Goal: Use online tool/utility: Use online tool/utility

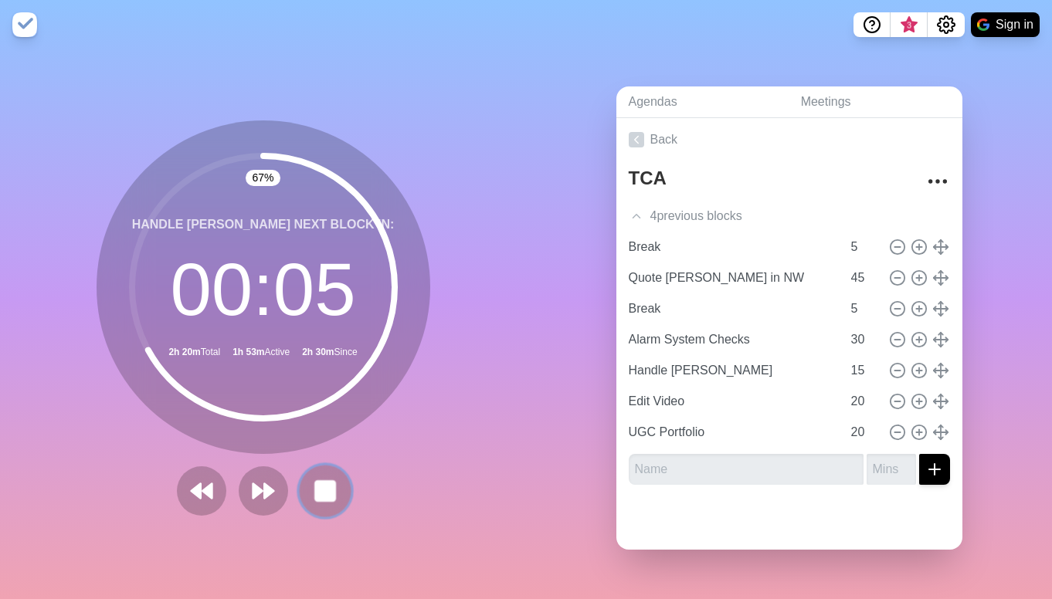
click at [325, 489] on rect at bounding box center [324, 490] width 19 height 19
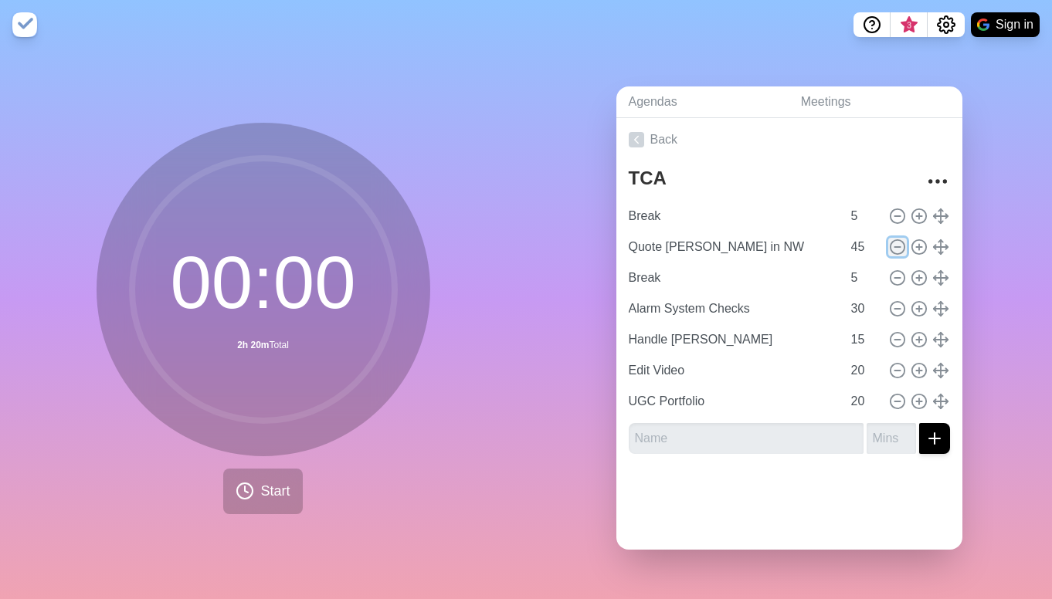
click at [895, 252] on icon at bounding box center [897, 247] width 17 height 17
type input "Break"
type input "5"
type input "Alarm System Checks"
type input "30"
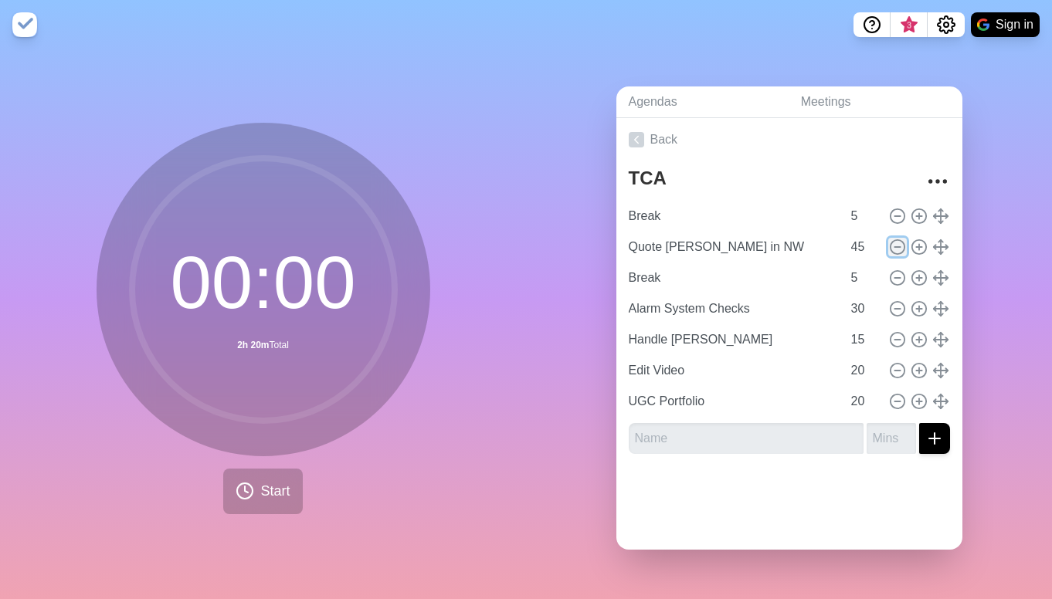
type input "Handle [PERSON_NAME]"
type input "15"
type input "Edit Video"
type input "20"
type input "UGC Portfolio"
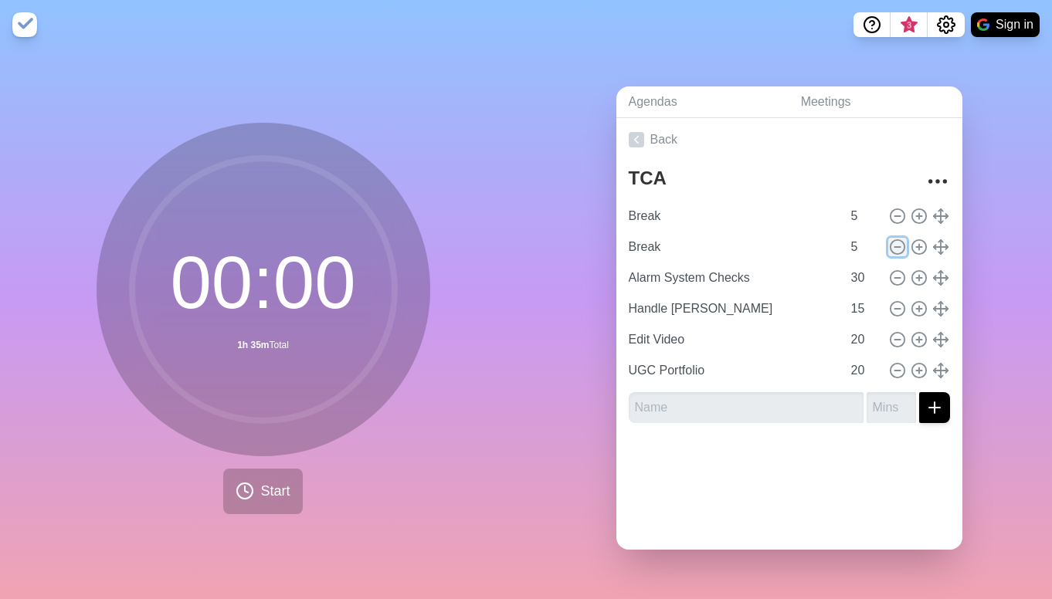
click at [895, 247] on line at bounding box center [896, 247] width 5 height 0
type input "Alarm System Checks"
type input "30"
type input "Handle [PERSON_NAME]"
type input "15"
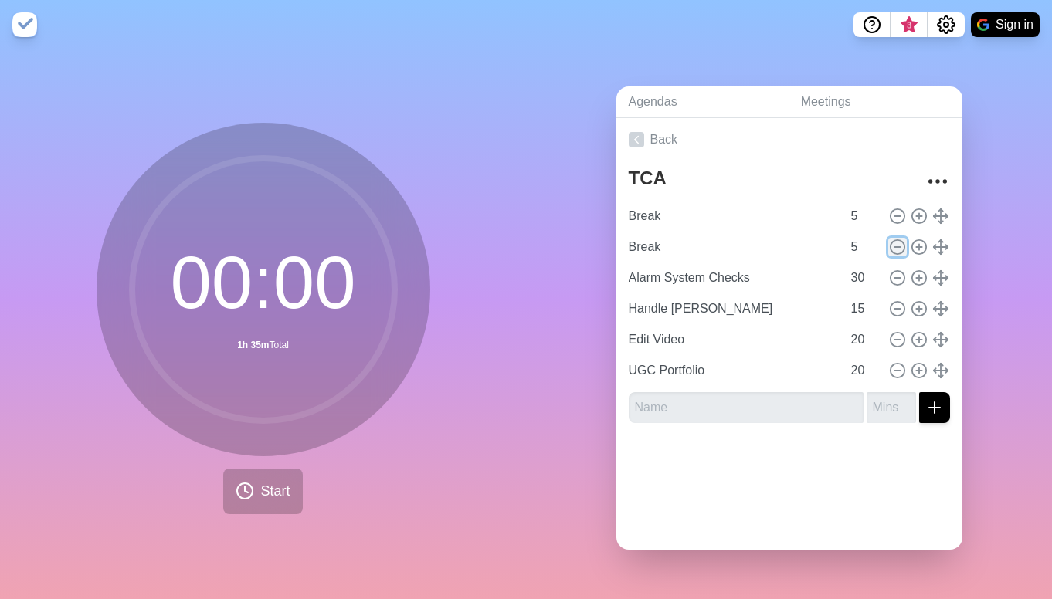
type input "Edit Video"
type input "20"
type input "UGC Portfolio"
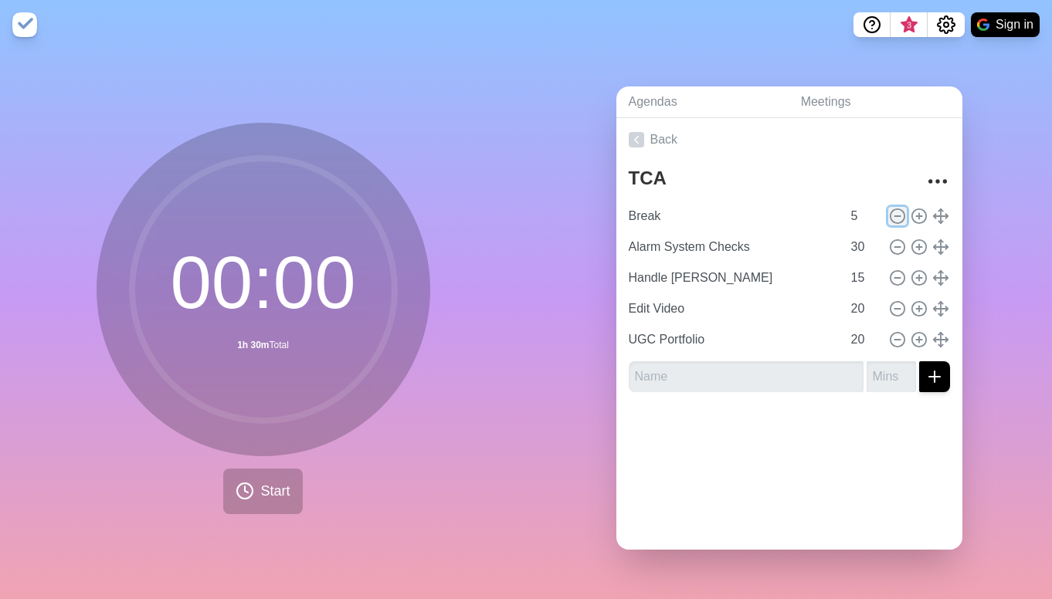
click at [895, 219] on icon at bounding box center [897, 216] width 17 height 17
type input "Alarm System Checks"
type input "30"
type input "Handle [PERSON_NAME]"
type input "15"
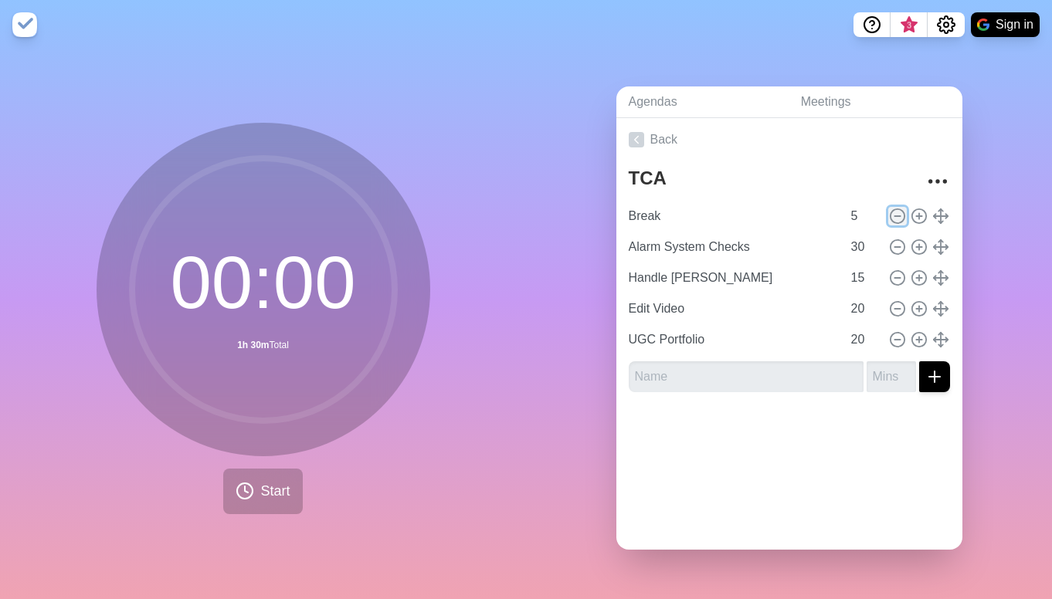
type input "Edit Video"
type input "20"
type input "UGC Portfolio"
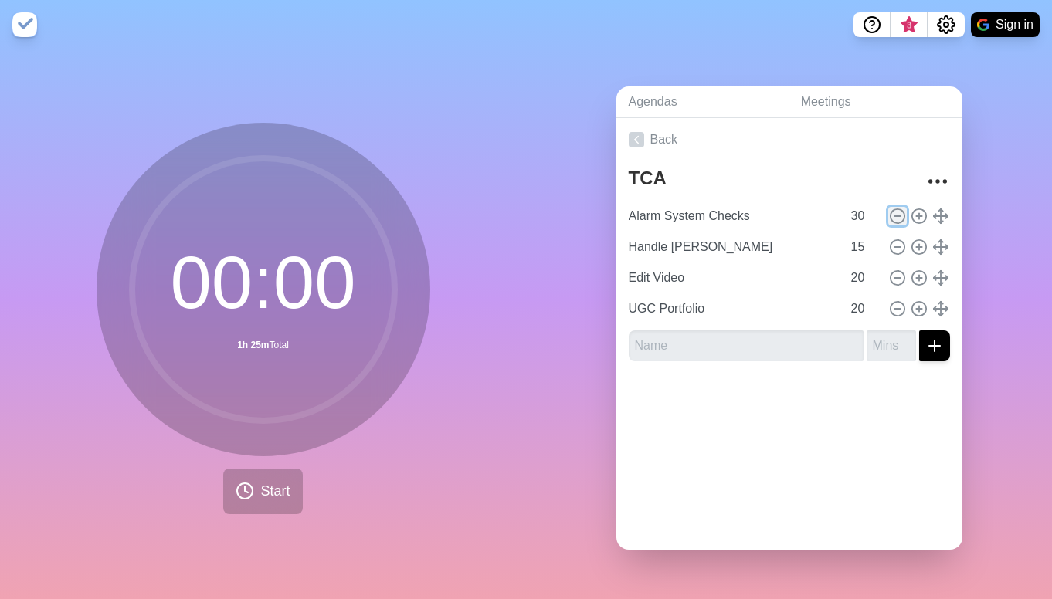
click at [896, 213] on icon at bounding box center [897, 216] width 17 height 17
type input "Handle [PERSON_NAME]"
type input "15"
type input "Edit Video"
type input "20"
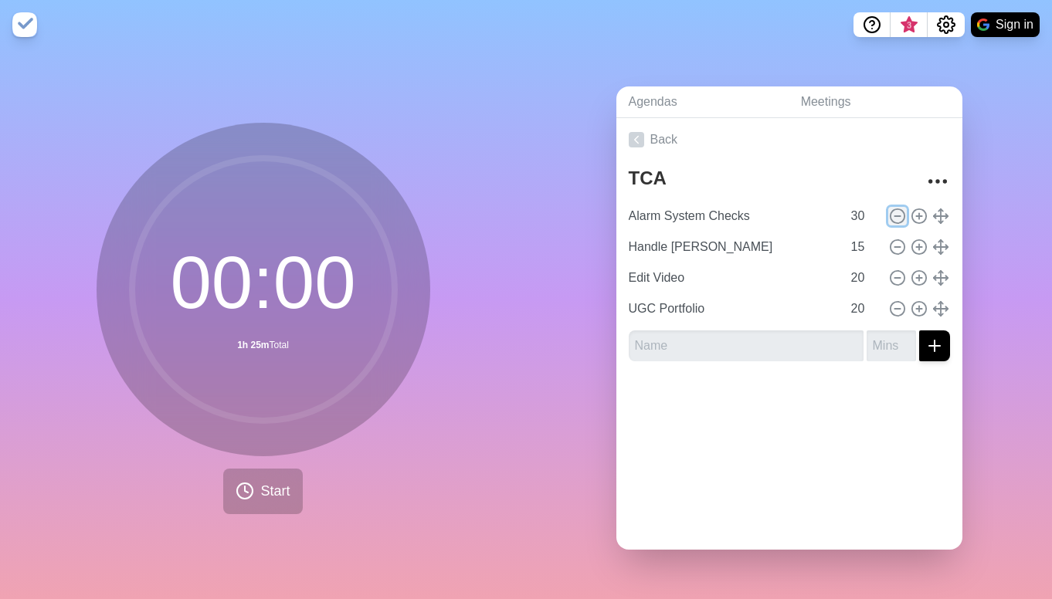
type input "UGC Portfolio"
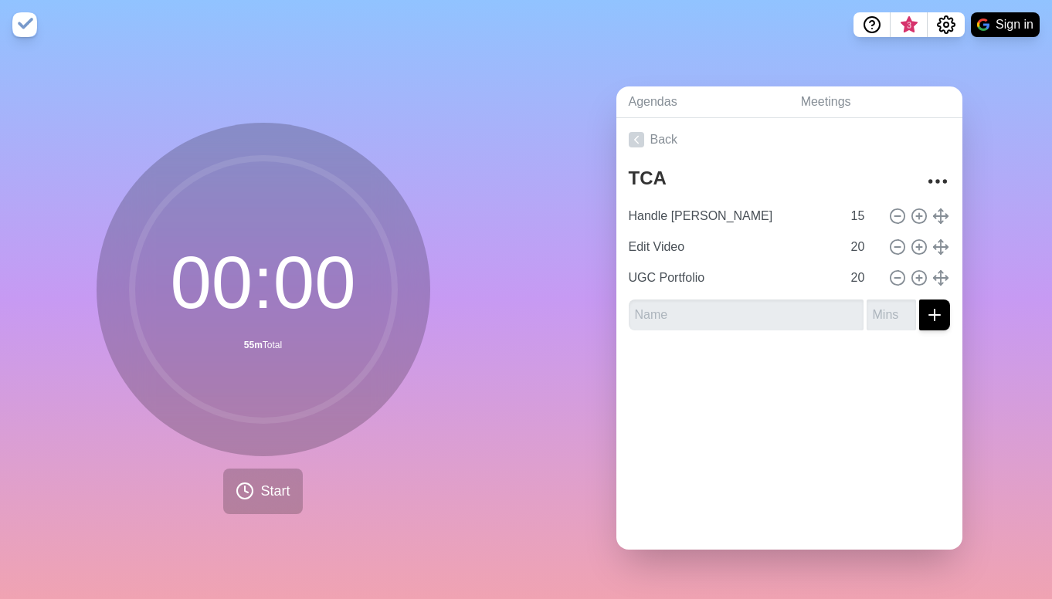
click at [429, 422] on div "00 : 00 55m Total" at bounding box center [264, 290] width 334 height 334
